Goal: Entertainment & Leisure: Browse casually

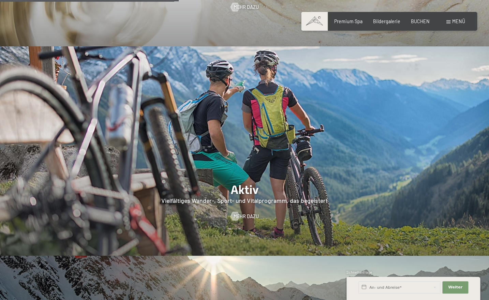
scroll to position [1314, 0]
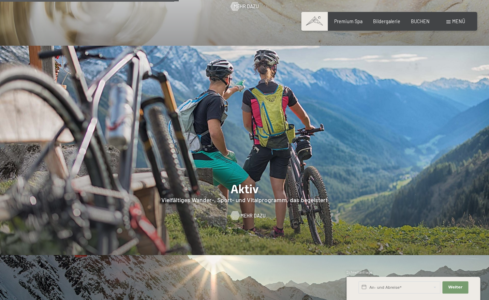
click at [251, 212] on span "Mehr dazu" at bounding box center [252, 215] width 25 height 7
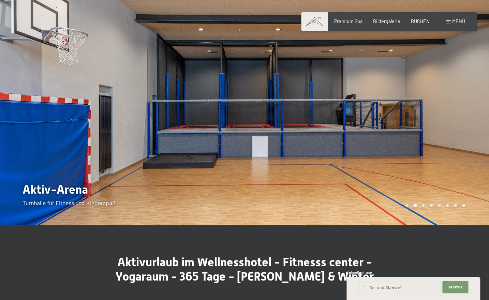
scroll to position [15, 0]
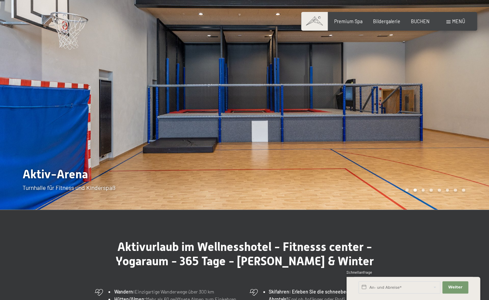
click at [423, 190] on div "Carousel Page 3" at bounding box center [423, 190] width 3 height 3
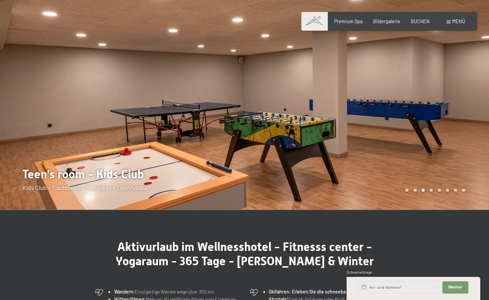
click at [432, 190] on div "Carousel Page 4" at bounding box center [431, 190] width 3 height 3
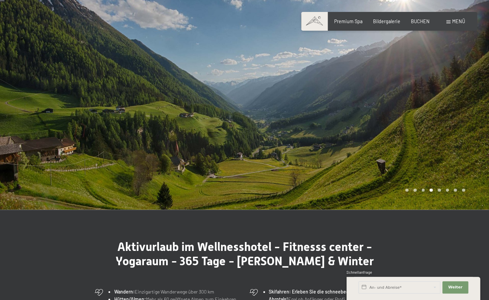
click at [440, 191] on div "Carousel Page 5" at bounding box center [439, 190] width 3 height 3
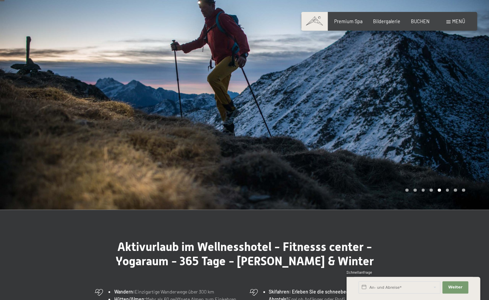
click at [448, 190] on div "Carousel Page 6" at bounding box center [447, 190] width 3 height 3
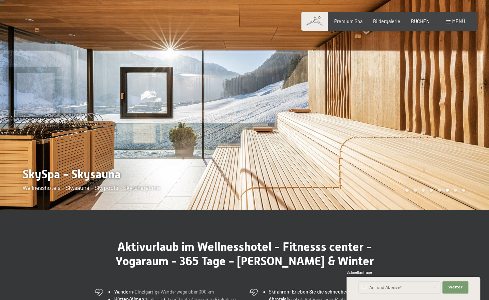
click at [456, 190] on div "Carousel Page 7" at bounding box center [455, 190] width 3 height 3
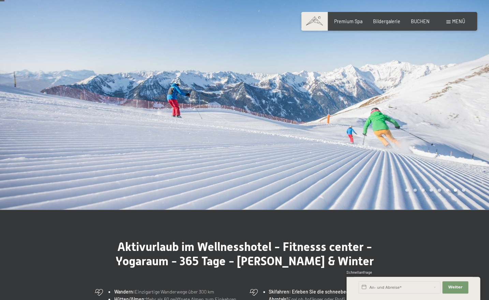
click at [463, 190] on div "Carousel Page 8" at bounding box center [463, 190] width 3 height 3
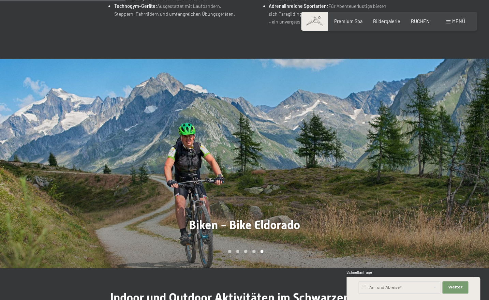
scroll to position [423, 0]
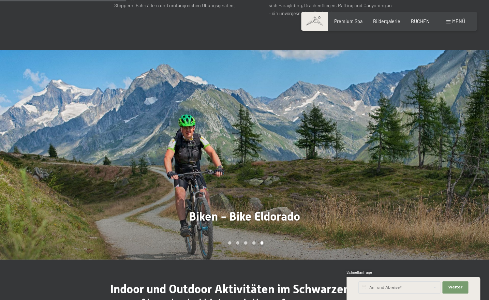
click at [231, 241] on div "Carousel Page 1" at bounding box center [229, 242] width 3 height 3
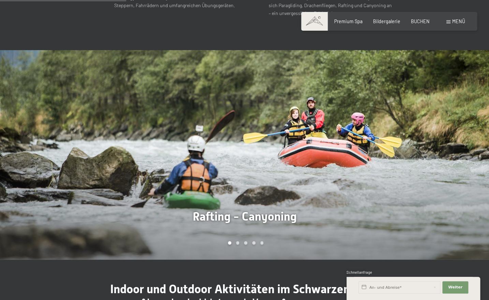
click at [238, 241] on div "Carousel Page 2" at bounding box center [237, 242] width 3 height 3
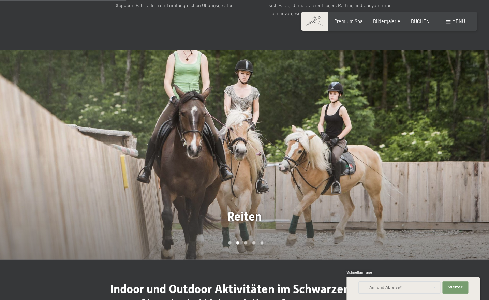
click at [246, 241] on div "Carousel Page 3" at bounding box center [245, 242] width 3 height 3
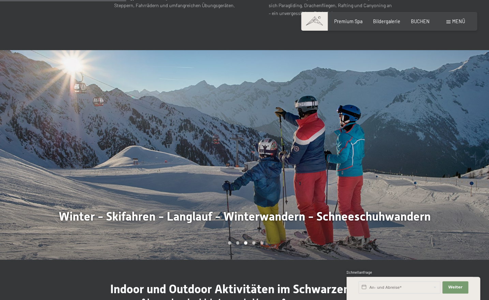
click at [254, 241] on div "Carousel Page 4" at bounding box center [253, 242] width 3 height 3
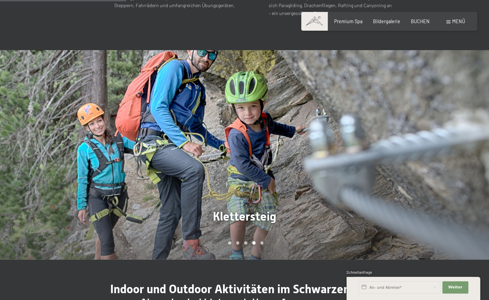
click at [262, 235] on div at bounding box center [367, 154] width 245 height 209
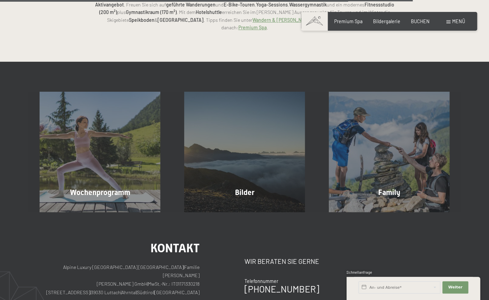
scroll to position [1508, 0]
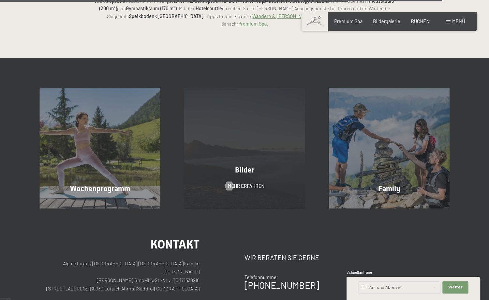
click at [261, 128] on div "Bilder Mehr erfahren" at bounding box center [244, 148] width 145 height 120
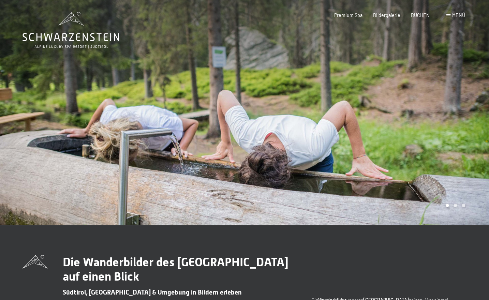
click at [447, 152] on div at bounding box center [367, 112] width 245 height 225
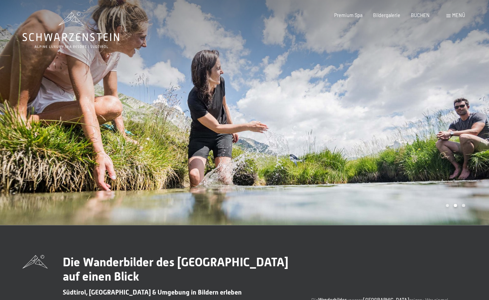
click at [447, 144] on div at bounding box center [367, 112] width 245 height 225
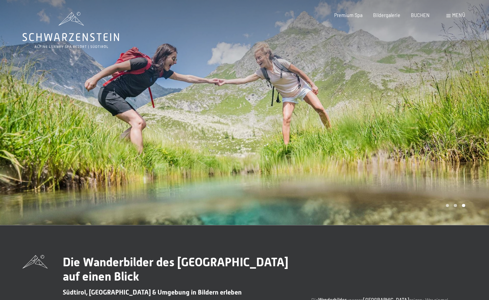
click at [447, 144] on div at bounding box center [367, 112] width 245 height 225
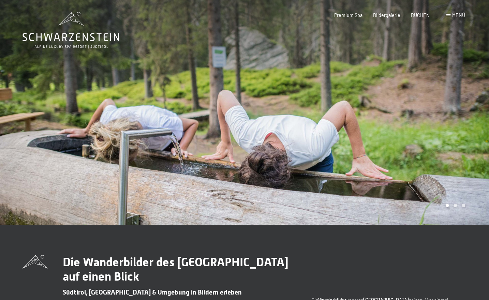
click at [447, 144] on div at bounding box center [367, 112] width 245 height 225
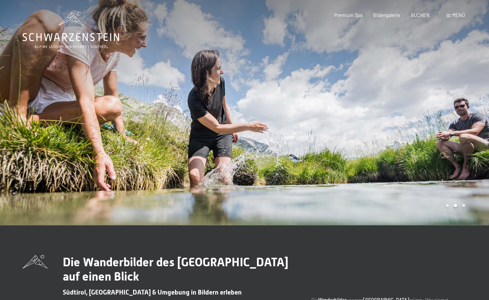
click at [447, 144] on div at bounding box center [367, 112] width 245 height 225
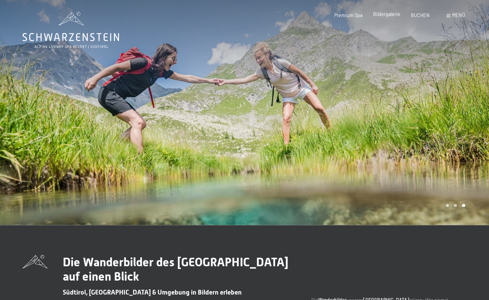
click at [394, 16] on span "Bildergalerie" at bounding box center [386, 14] width 27 height 6
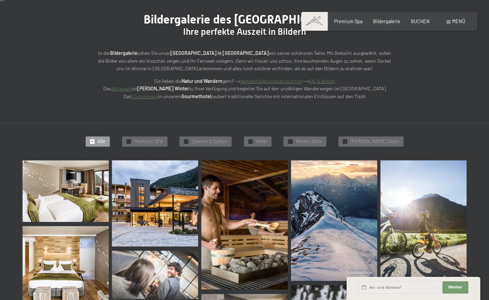
scroll to position [72, 0]
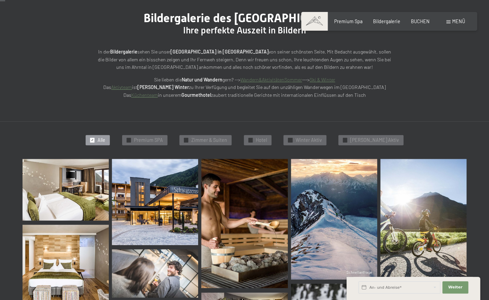
click at [96, 191] on img at bounding box center [66, 190] width 86 height 62
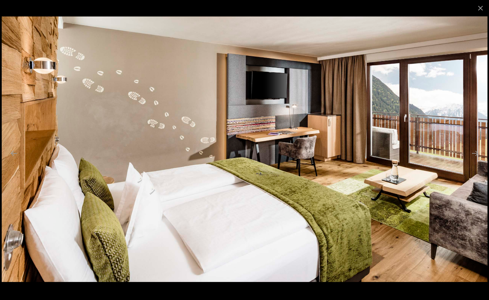
click at [471, 185] on img at bounding box center [245, 149] width 486 height 266
click at [441, 169] on img at bounding box center [245, 149] width 486 height 266
click at [146, 96] on img at bounding box center [245, 149] width 486 height 266
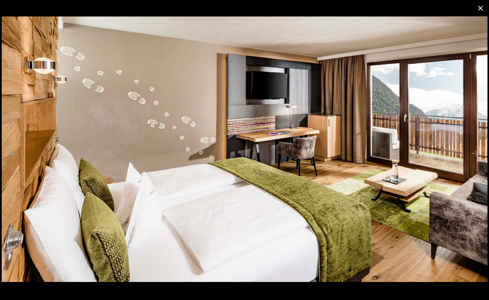
click at [480, 8] on button "Close gallery" at bounding box center [480, 8] width 17 height 16
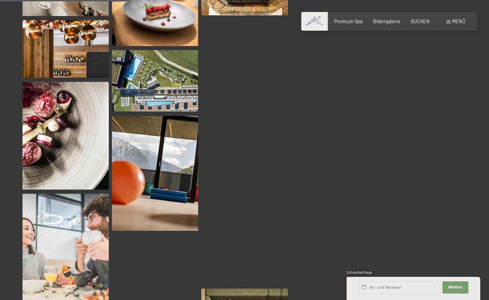
scroll to position [1839, 0]
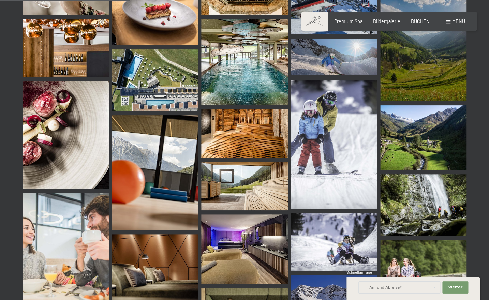
click at [430, 194] on img at bounding box center [423, 205] width 86 height 62
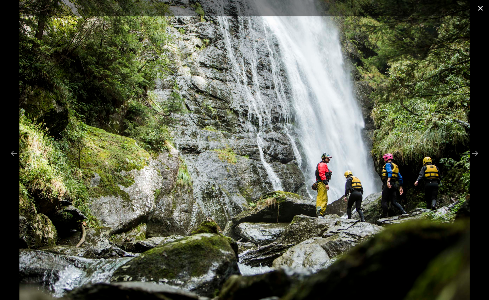
click at [482, 9] on button "Close gallery" at bounding box center [480, 8] width 17 height 16
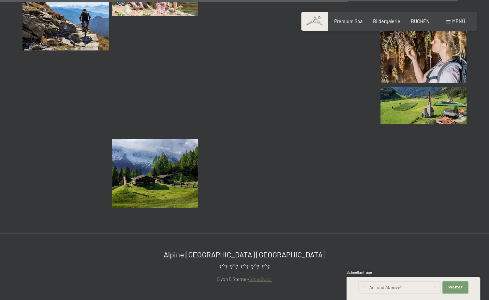
scroll to position [6541, 0]
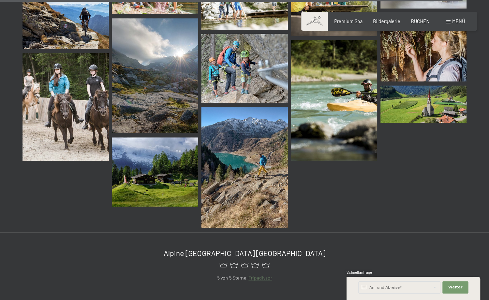
click at [248, 162] on img at bounding box center [244, 167] width 86 height 121
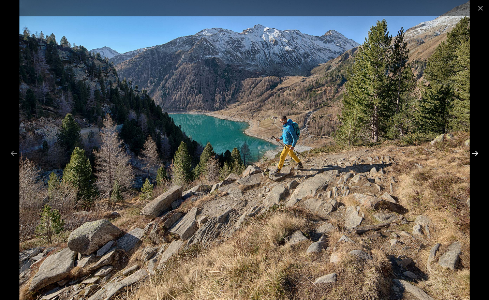
click at [477, 154] on button "Next slide" at bounding box center [475, 153] width 14 height 13
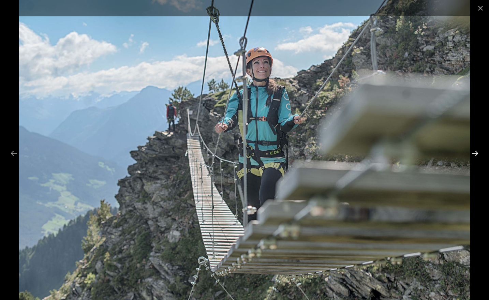
click at [477, 154] on button "Next slide" at bounding box center [475, 153] width 14 height 13
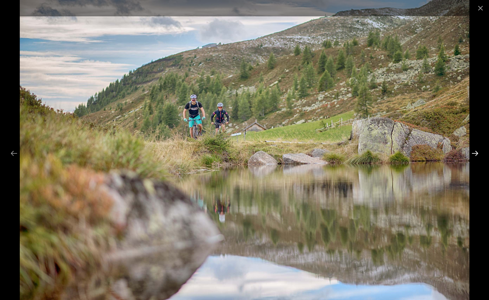
click at [476, 154] on button "Next slide" at bounding box center [475, 153] width 14 height 13
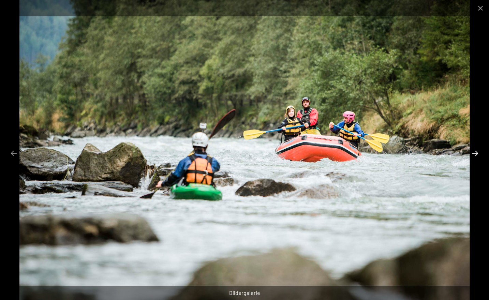
click at [476, 154] on button "Next slide" at bounding box center [475, 153] width 14 height 13
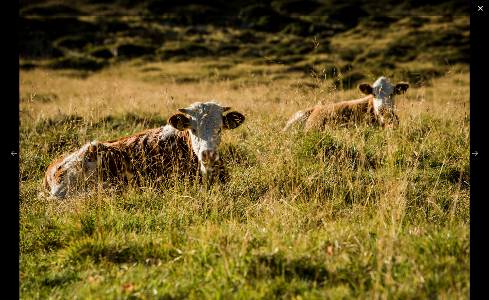
click at [481, 8] on button "Close gallery" at bounding box center [480, 8] width 17 height 16
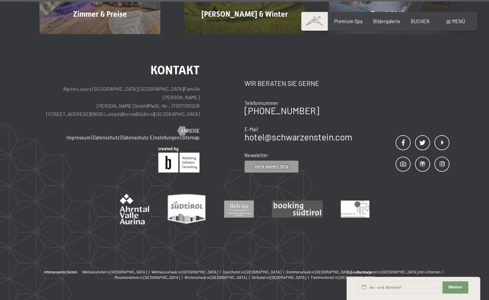
scroll to position [6946, 0]
